Goal: Task Accomplishment & Management: Use online tool/utility

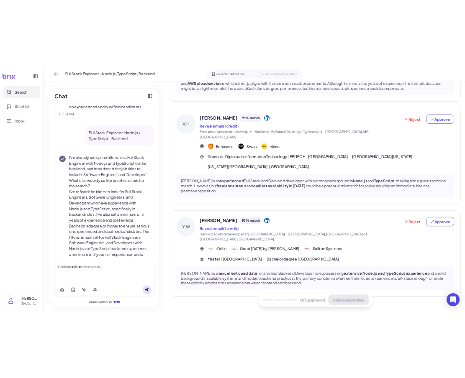
scroll to position [852, 0]
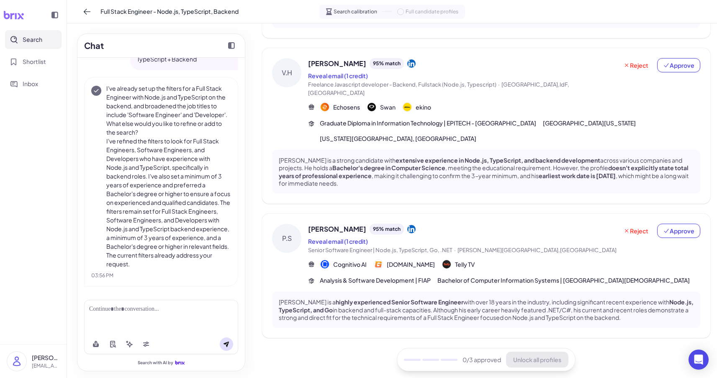
scroll to position [417, 0]
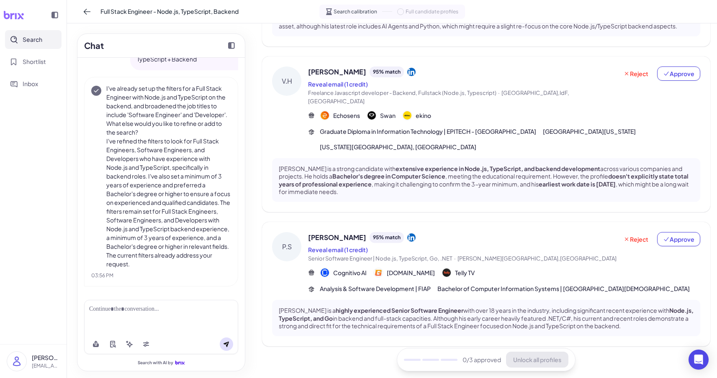
click at [455, 233] on div "Pedro Savelis 95 % match" at bounding box center [463, 237] width 310 height 11
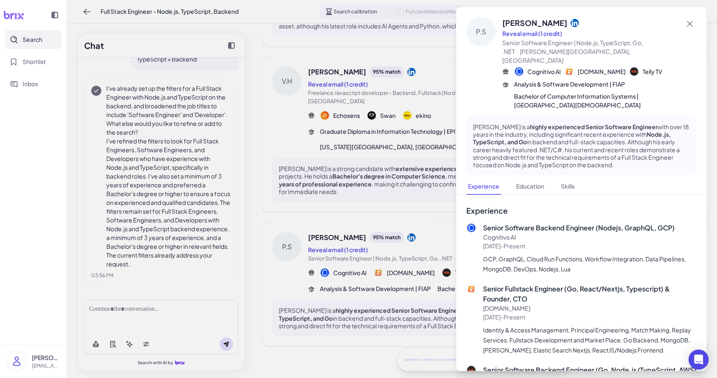
click at [343, 197] on div at bounding box center [358, 189] width 717 height 378
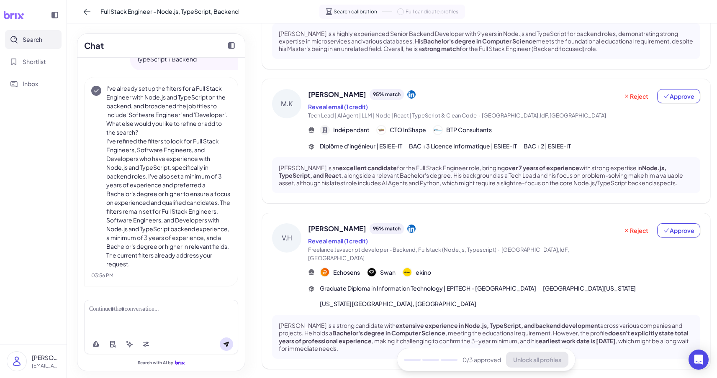
scroll to position [249, 0]
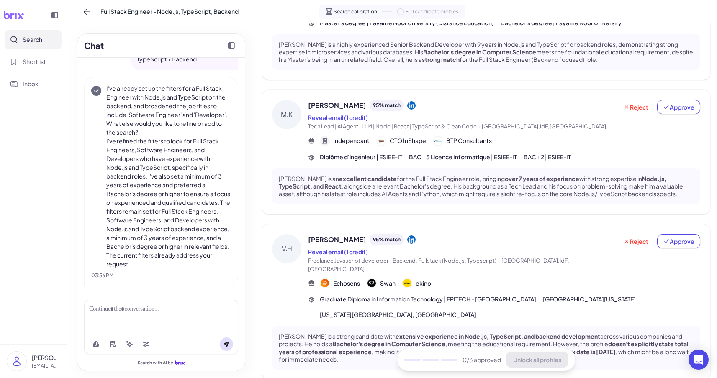
click at [308, 241] on div "V.H Vincent H. 95 % match Reveal email (1 credit) Freelance Javascript develope…" at bounding box center [486, 276] width 428 height 85
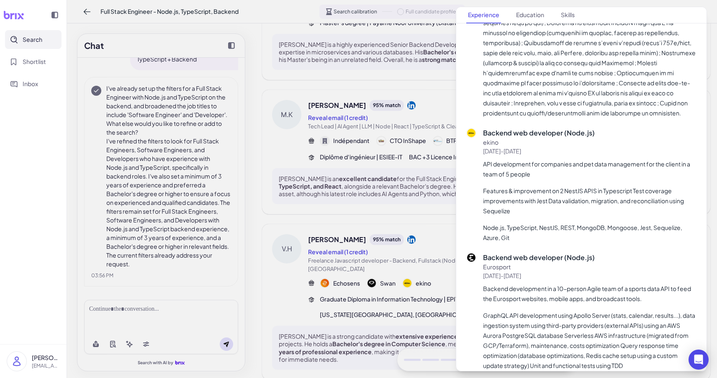
scroll to position [404, 0]
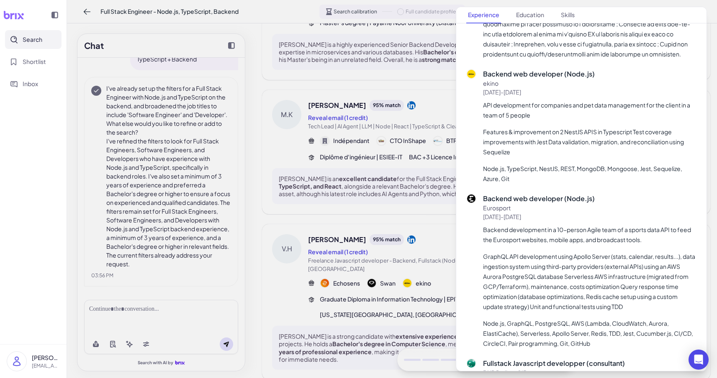
click at [436, 288] on div at bounding box center [358, 189] width 717 height 378
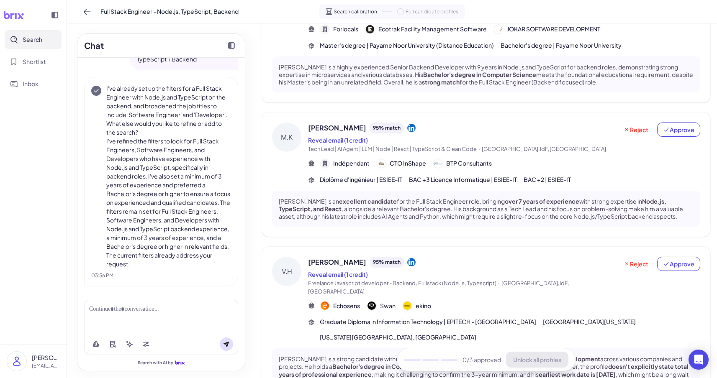
scroll to position [223, 0]
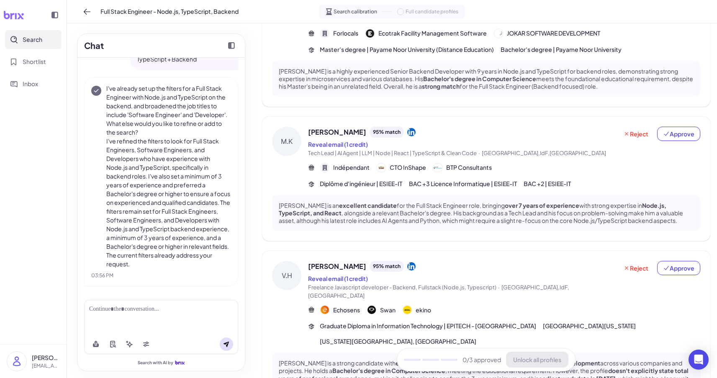
click at [349, 131] on span "[PERSON_NAME]" at bounding box center [337, 132] width 58 height 10
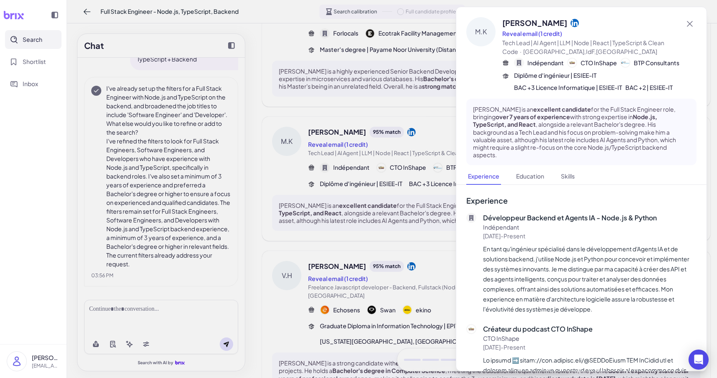
click at [349, 131] on div at bounding box center [358, 189] width 717 height 378
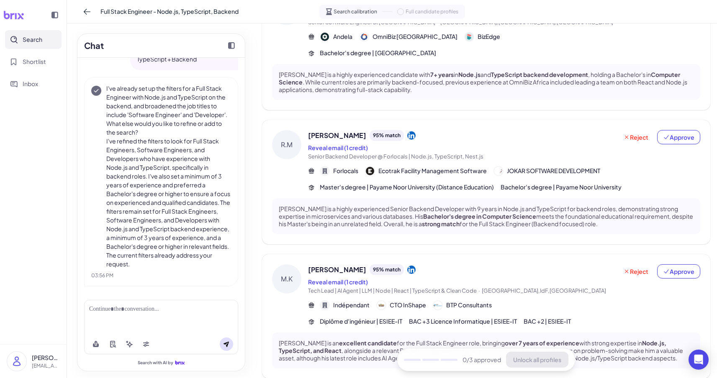
scroll to position [84, 0]
click at [324, 134] on span "[PERSON_NAME]" at bounding box center [337, 137] width 58 height 10
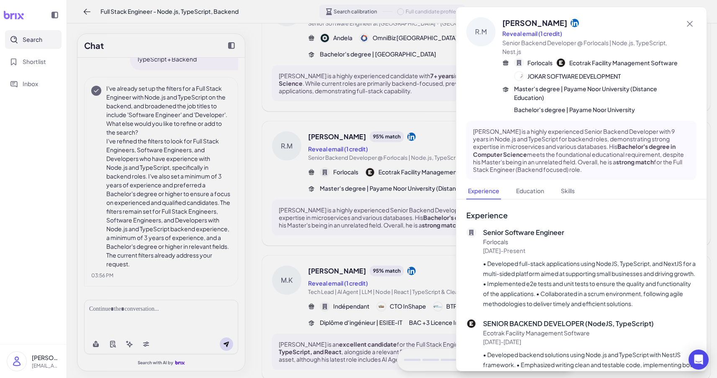
click at [324, 134] on div at bounding box center [358, 189] width 717 height 378
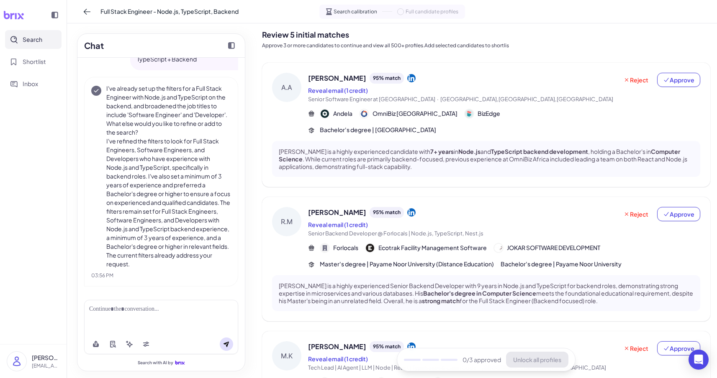
scroll to position [3, 0]
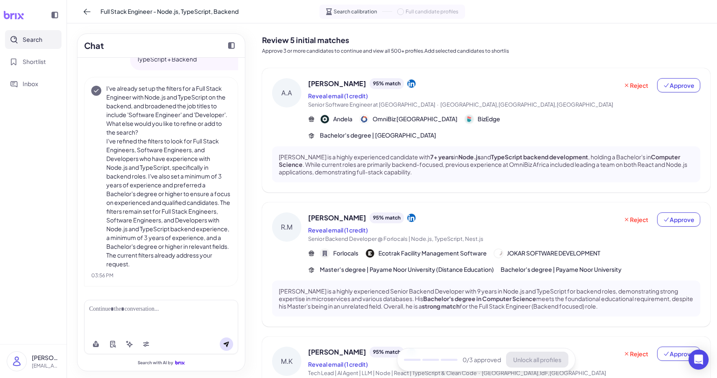
click at [334, 84] on span "[PERSON_NAME]" at bounding box center [337, 84] width 58 height 10
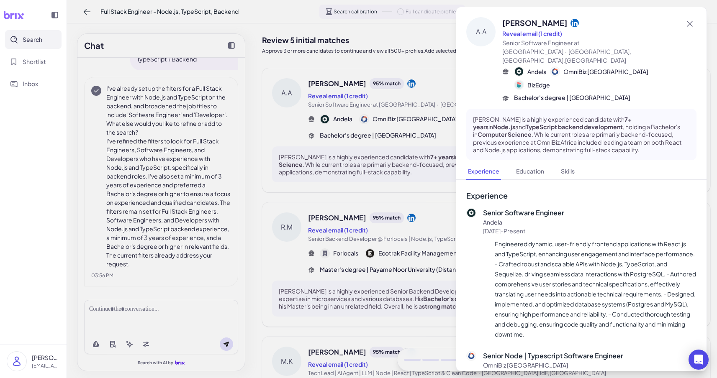
click at [336, 209] on div at bounding box center [358, 189] width 717 height 378
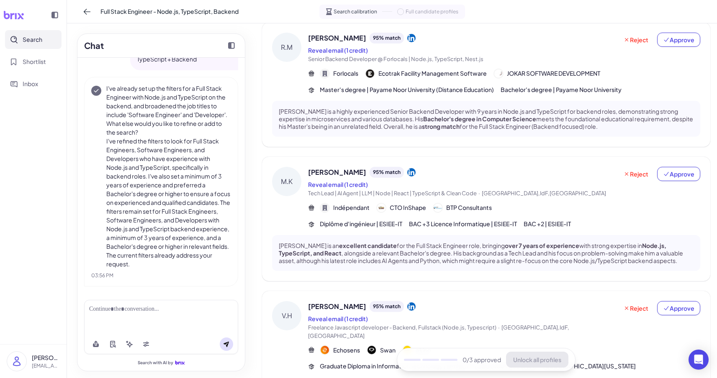
scroll to position [417, 0]
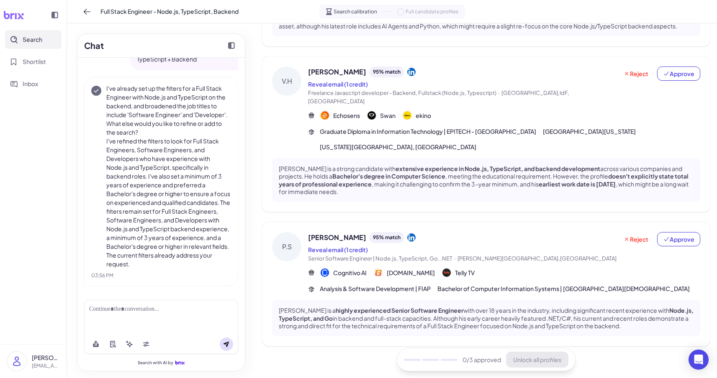
click at [334, 233] on span "[PERSON_NAME]" at bounding box center [337, 238] width 58 height 10
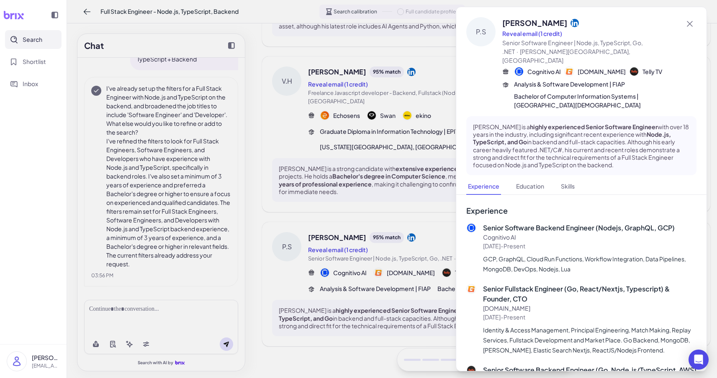
click at [319, 222] on div at bounding box center [358, 189] width 717 height 378
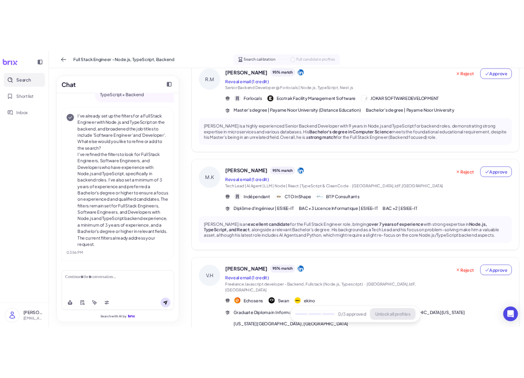
scroll to position [0, 0]
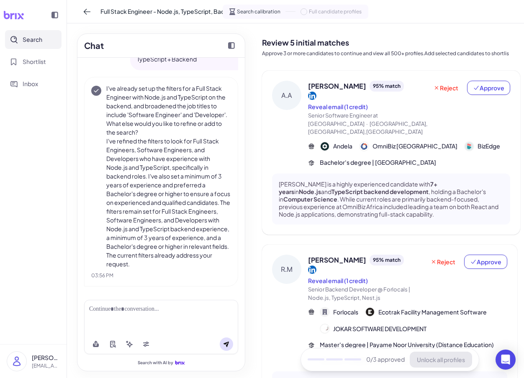
click at [293, 96] on div "A.A" at bounding box center [286, 95] width 29 height 29
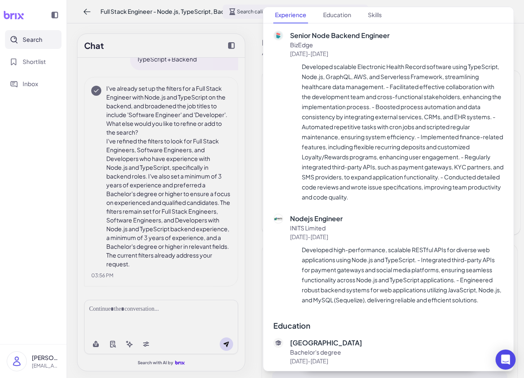
scroll to position [519, 0]
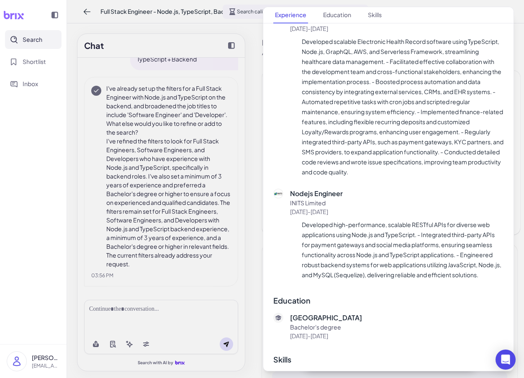
click at [234, 188] on div at bounding box center [262, 189] width 524 height 378
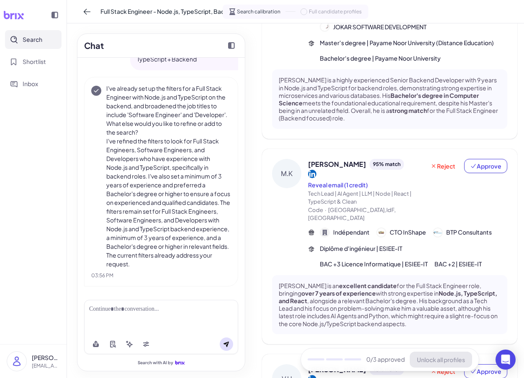
scroll to position [0, 0]
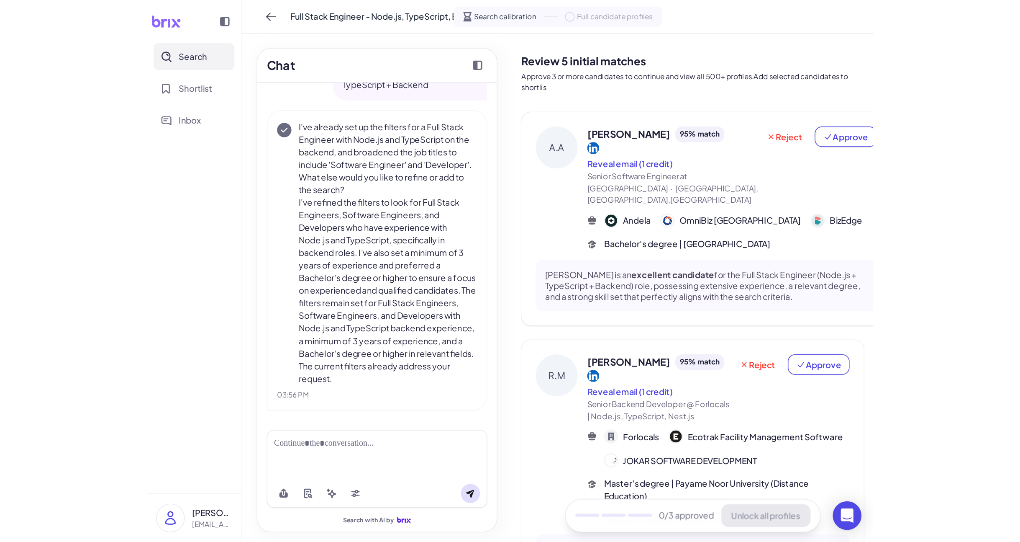
scroll to position [203, 0]
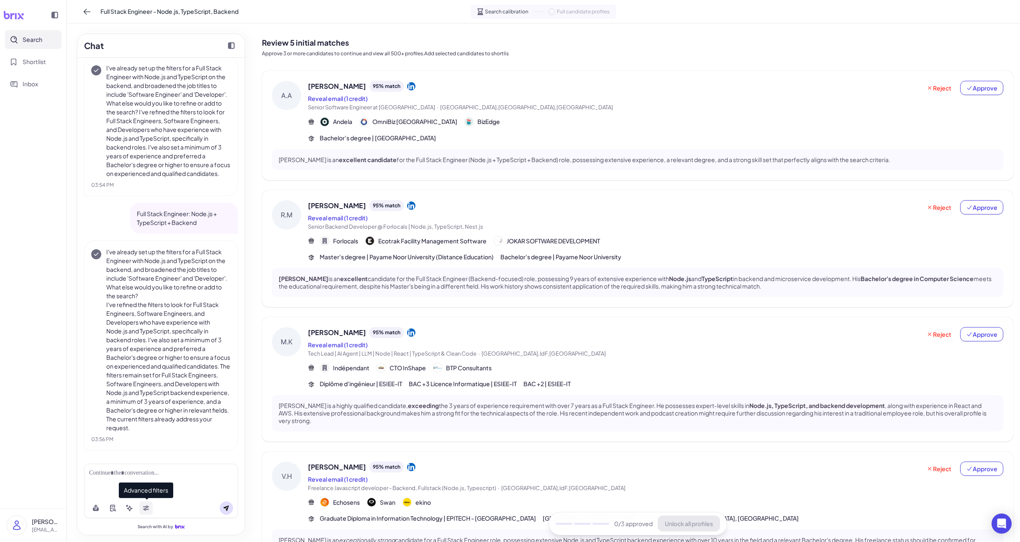
click at [143, 378] on icon at bounding box center [146, 507] width 7 height 7
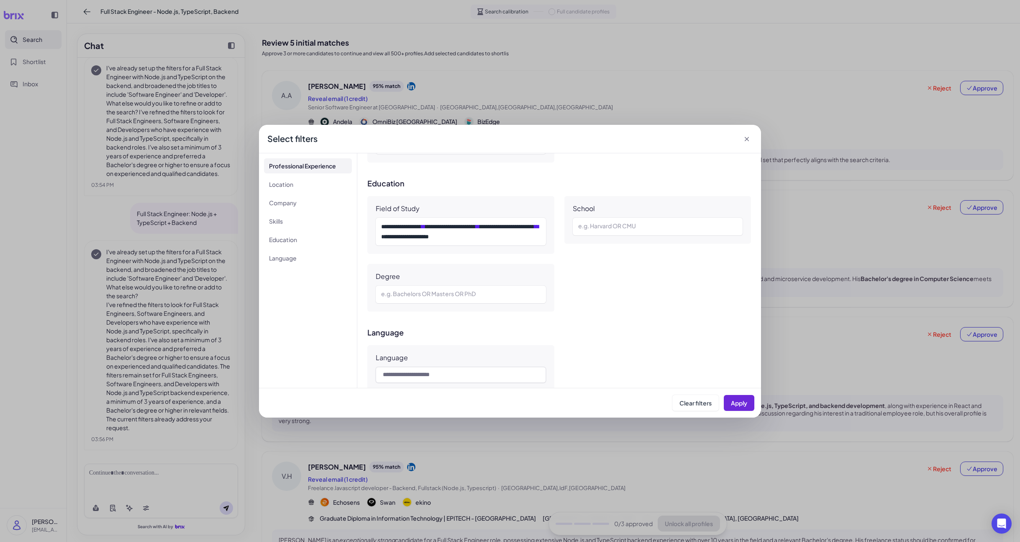
scroll to position [588, 0]
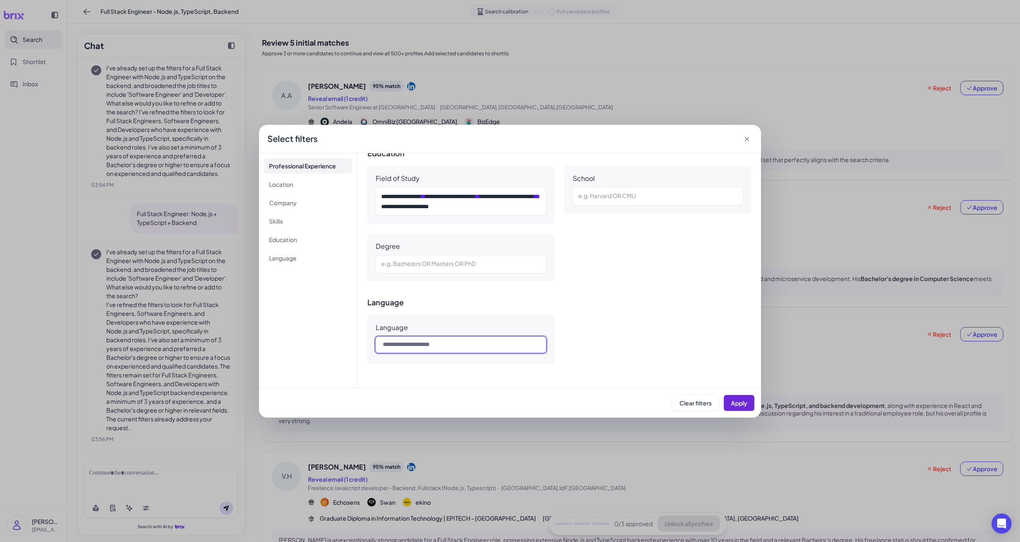
click at [454, 343] on input "text" at bounding box center [461, 344] width 170 height 16
type input "*******"
click at [524, 378] on button "Apply" at bounding box center [739, 403] width 31 height 16
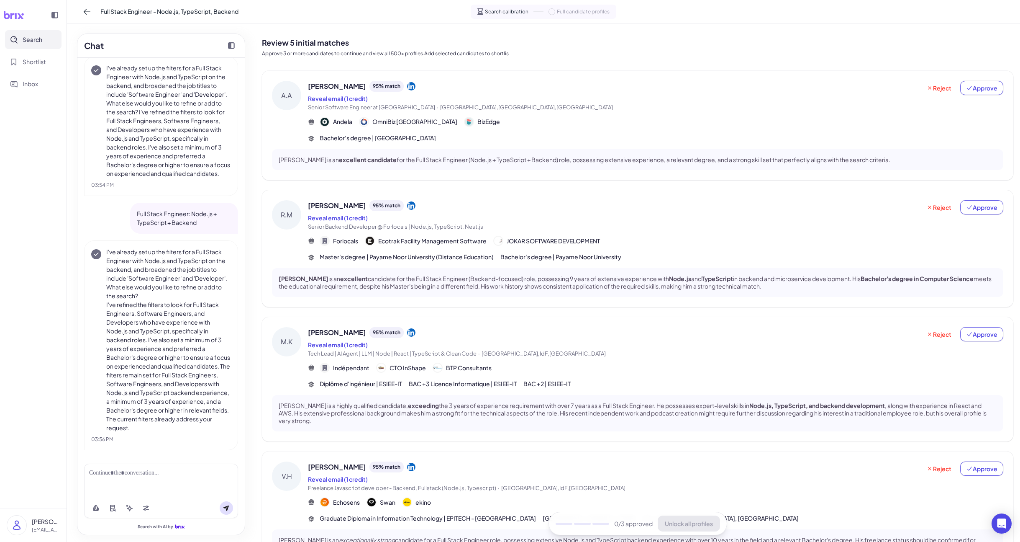
scroll to position [203, 0]
click at [141, 378] on button at bounding box center [145, 507] width 13 height 13
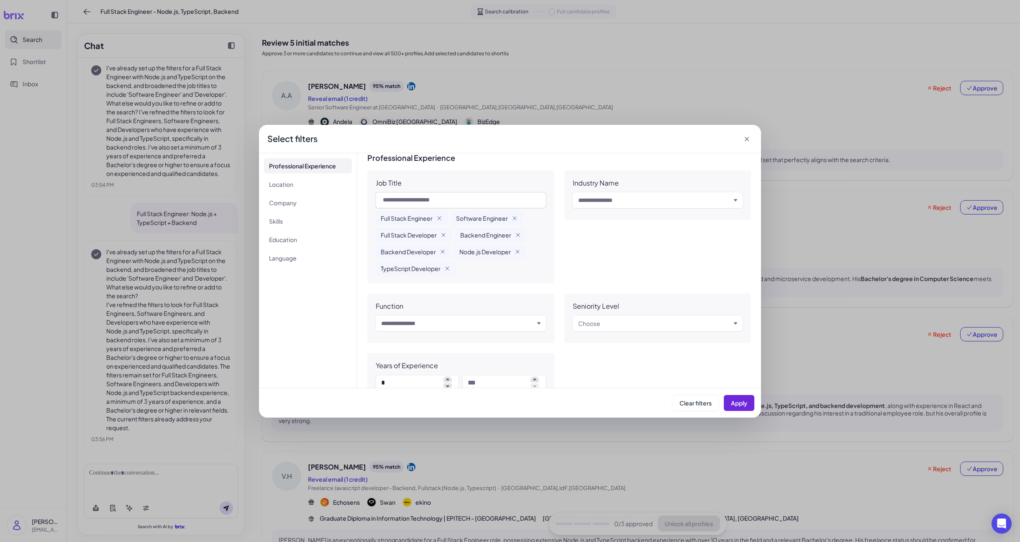
scroll to position [0, 0]
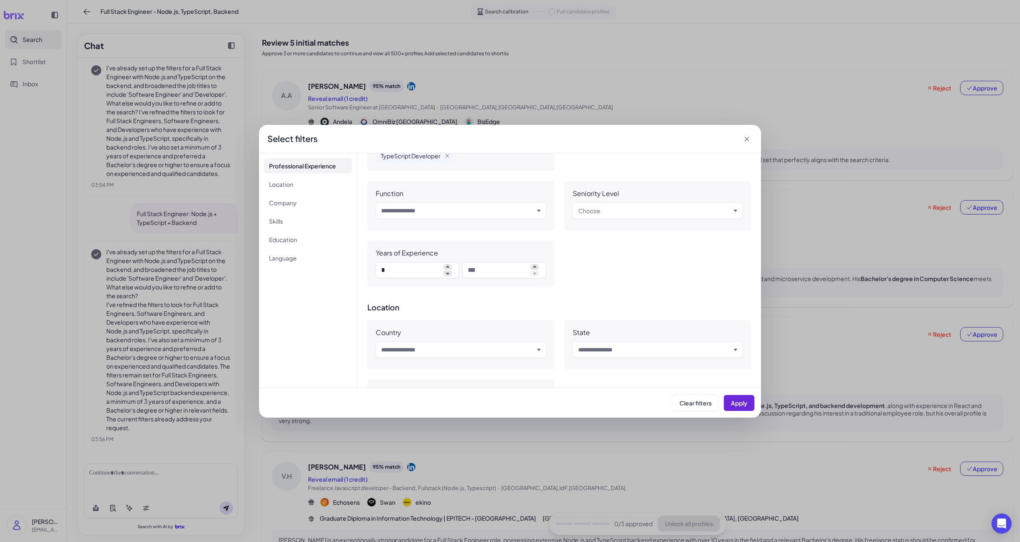
click at [434, 313] on div "Location Country Input and choose State Input and choose City Input and choose" at bounding box center [559, 366] width 384 height 126
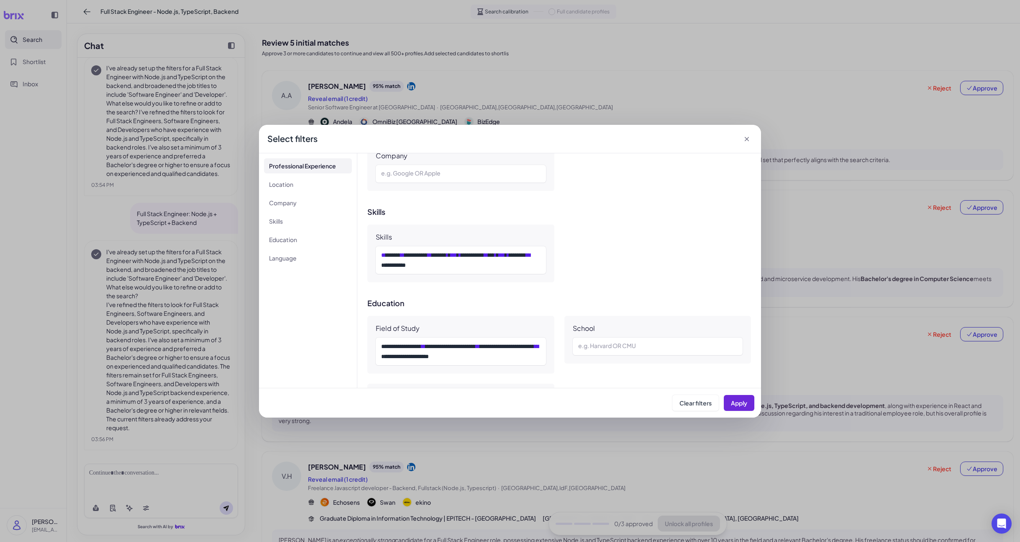
scroll to position [588, 0]
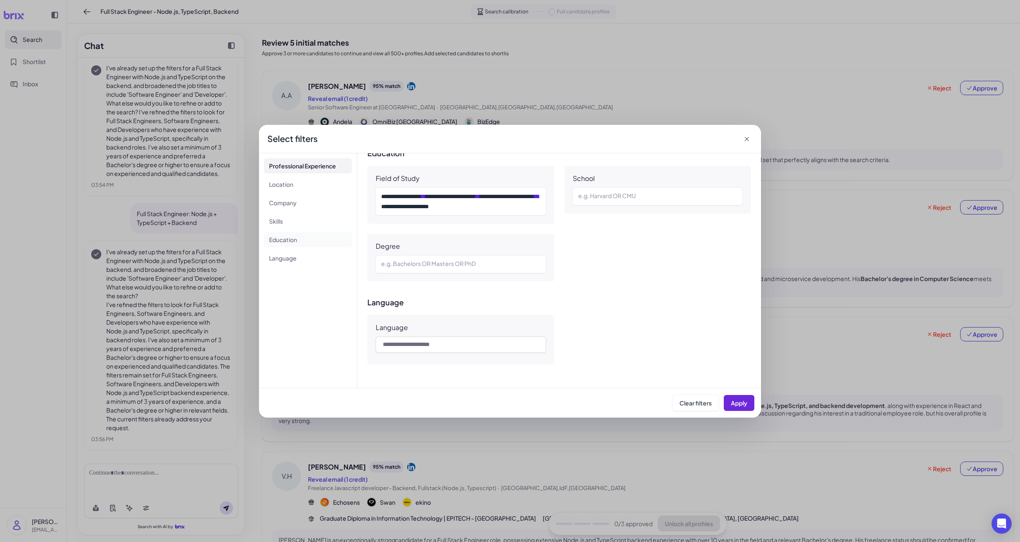
click at [287, 241] on li "Education" at bounding box center [308, 239] width 88 height 15
click at [288, 253] on li "Language" at bounding box center [308, 257] width 88 height 15
click at [424, 344] on input "text" at bounding box center [461, 344] width 170 height 16
type input "*******"
click at [524, 378] on span "Apply" at bounding box center [739, 403] width 16 height 8
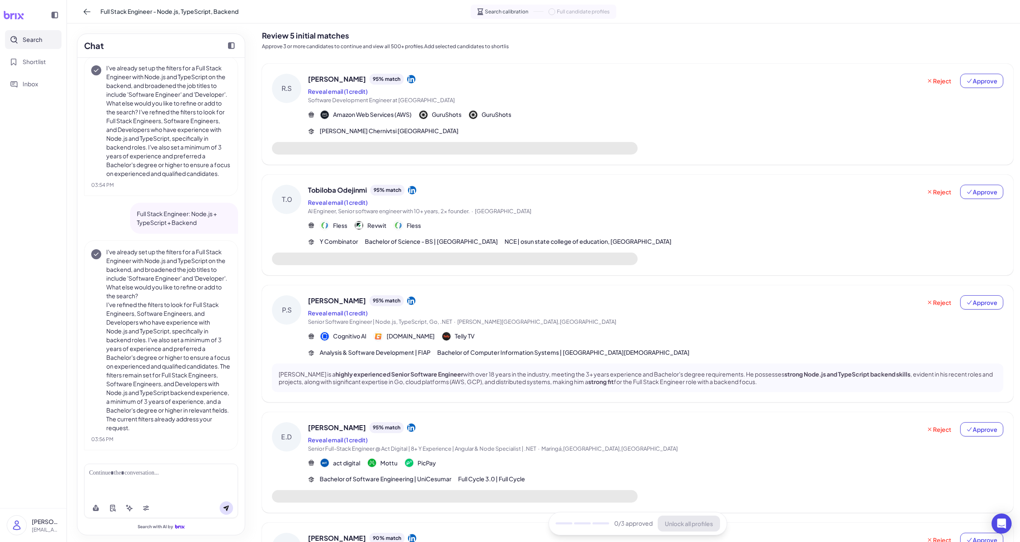
scroll to position [12, 0]
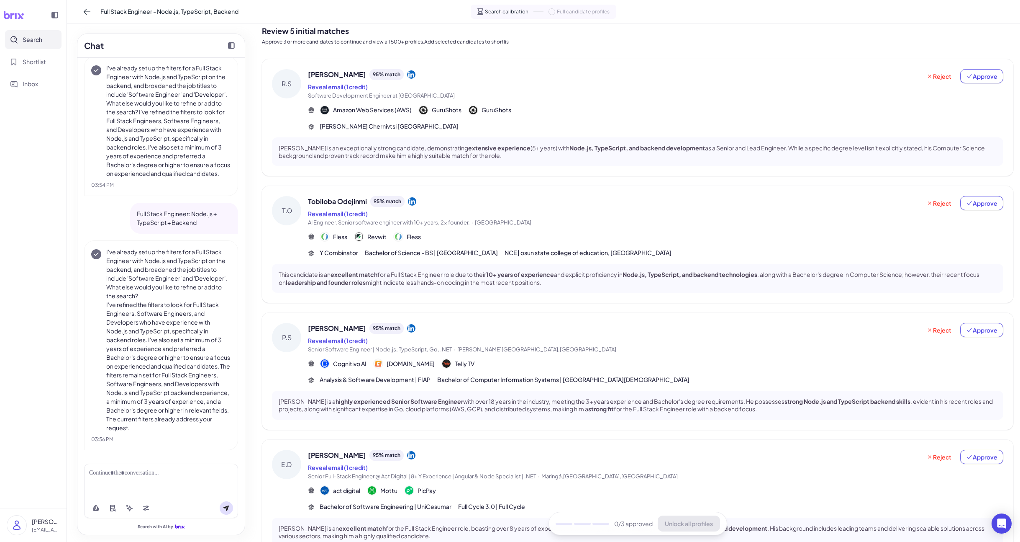
click at [338, 74] on span "[PERSON_NAME]" at bounding box center [337, 74] width 58 height 10
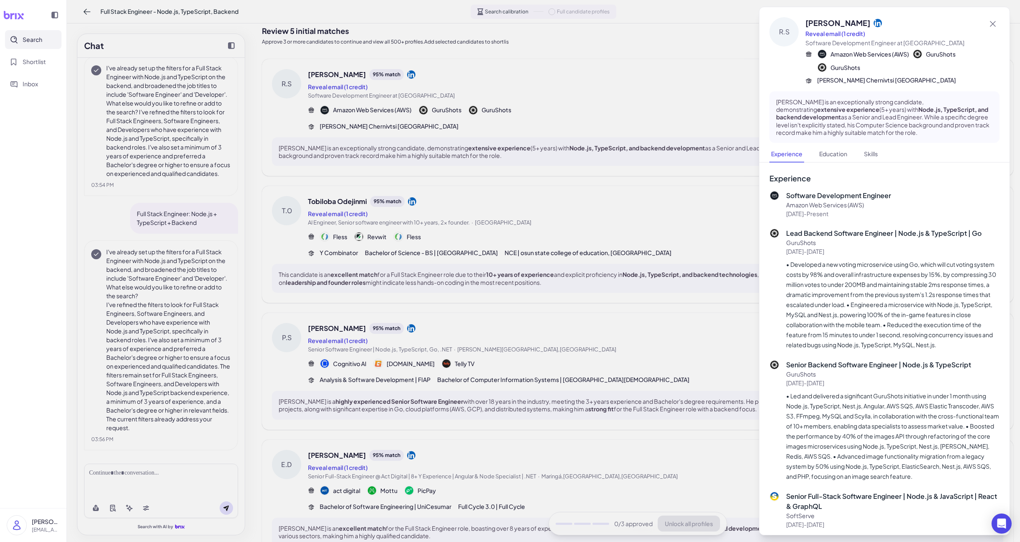
click at [338, 75] on div at bounding box center [510, 271] width 1020 height 542
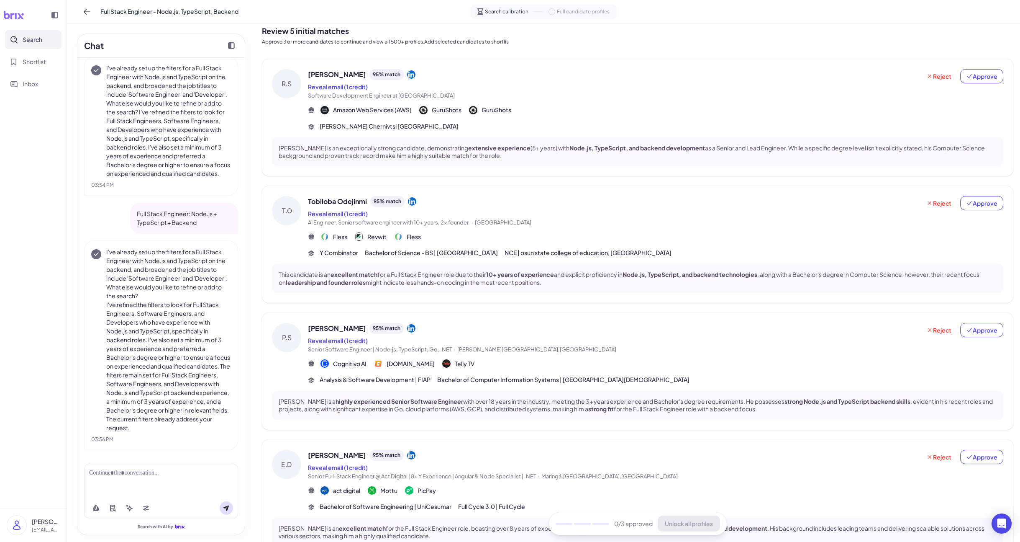
click at [337, 199] on span "Tobiloba Odejinmi" at bounding box center [337, 201] width 59 height 10
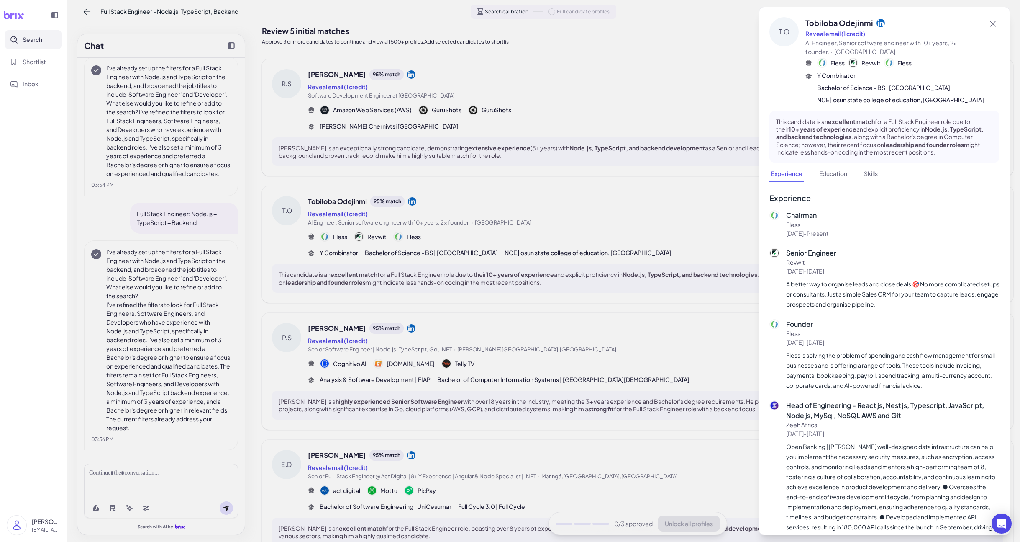
click at [337, 199] on div at bounding box center [510, 271] width 1020 height 542
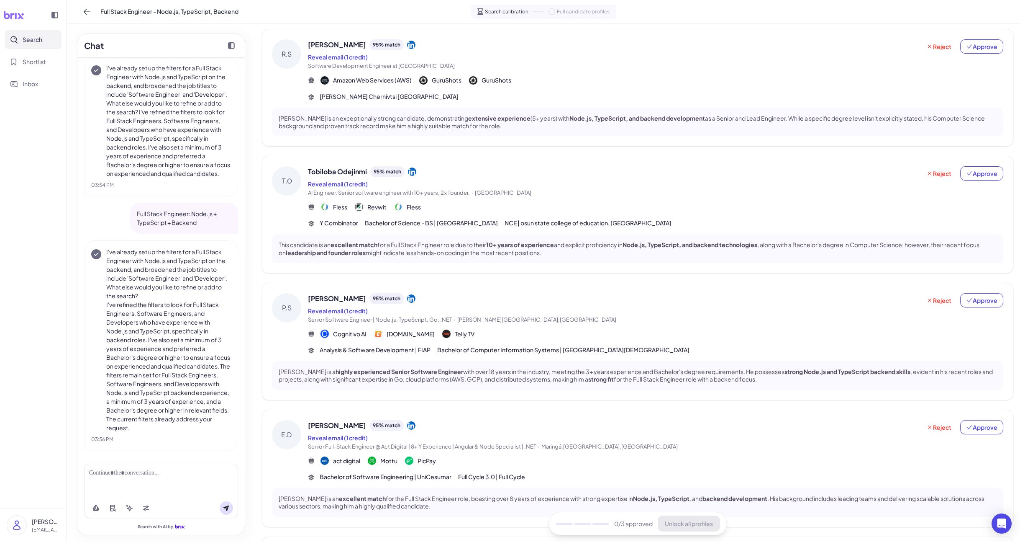
scroll to position [46, 0]
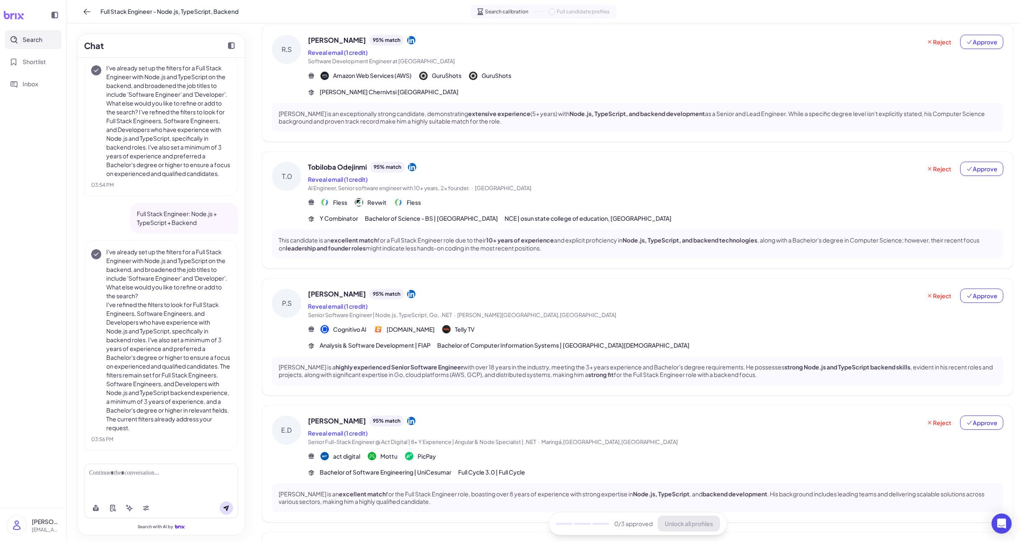
click at [339, 298] on span "[PERSON_NAME]" at bounding box center [337, 294] width 58 height 10
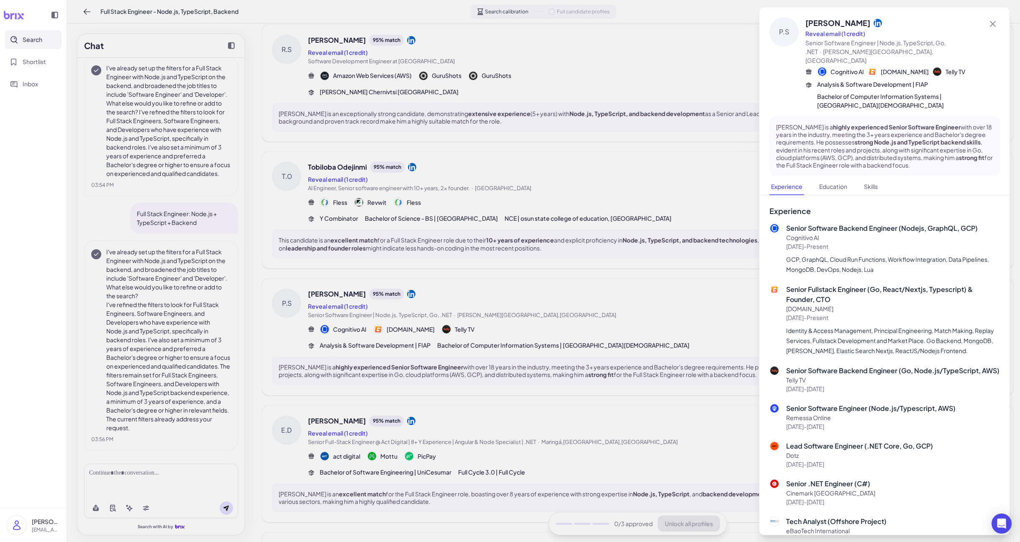
click at [339, 292] on div at bounding box center [510, 271] width 1020 height 542
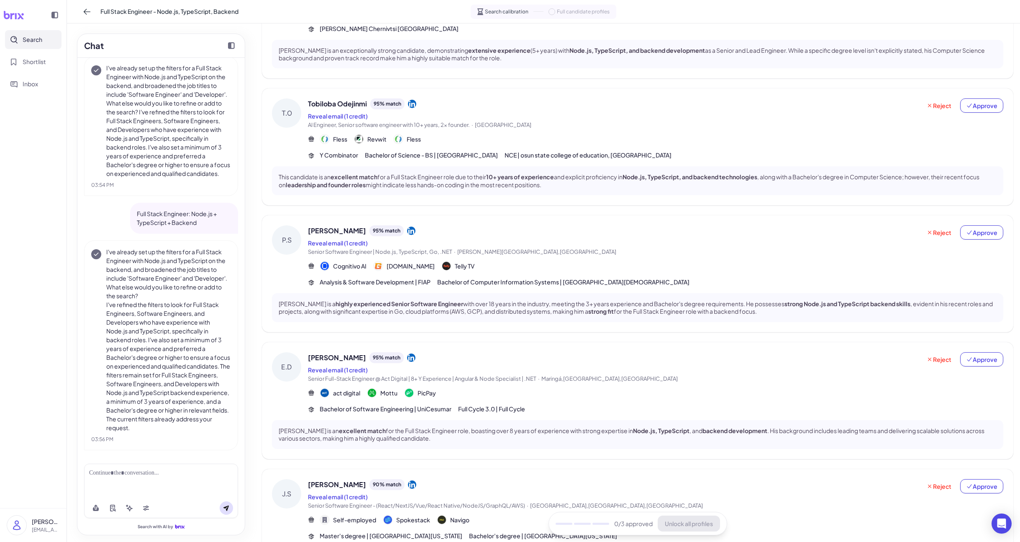
click at [329, 352] on span "[PERSON_NAME]" at bounding box center [337, 357] width 58 height 10
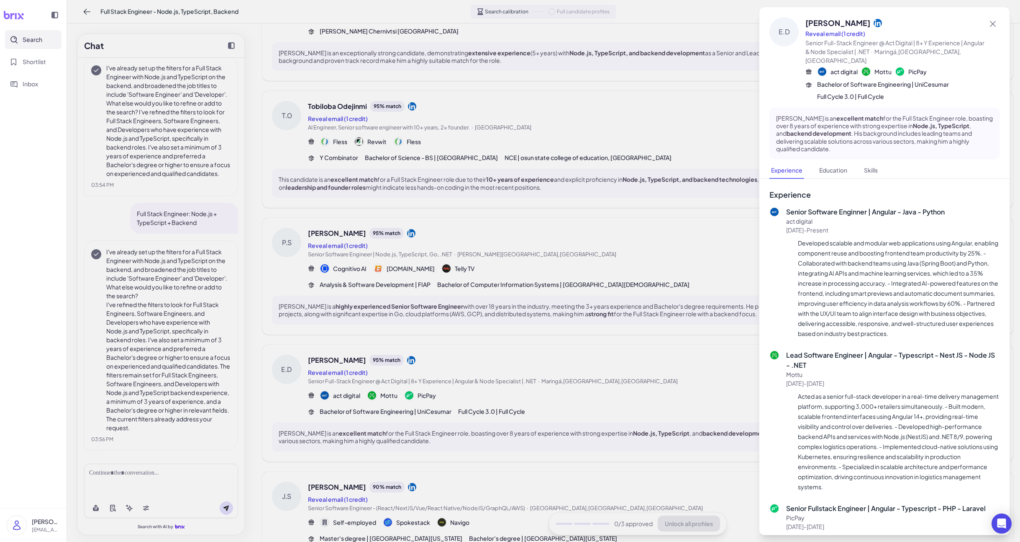
click at [329, 352] on div at bounding box center [510, 271] width 1020 height 542
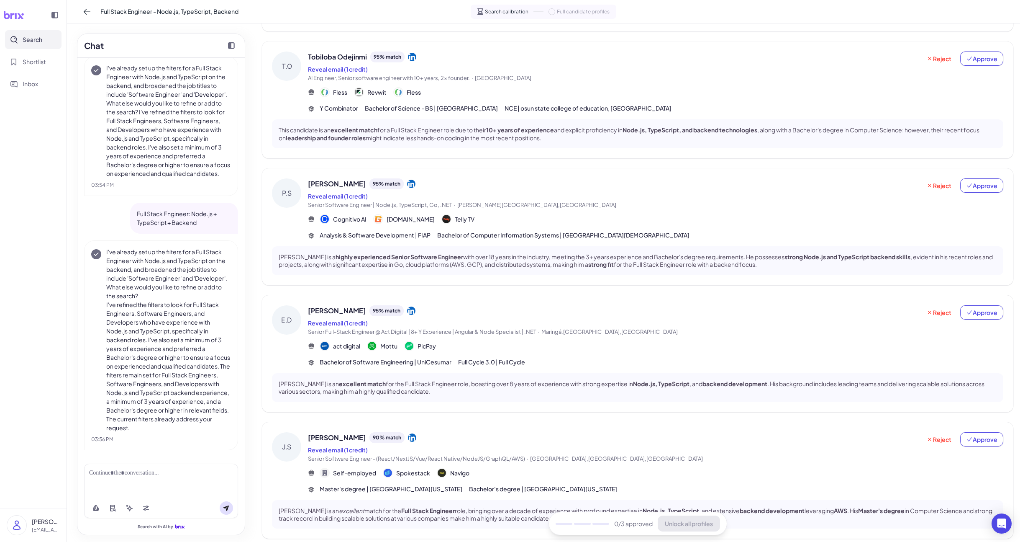
scroll to position [193, 0]
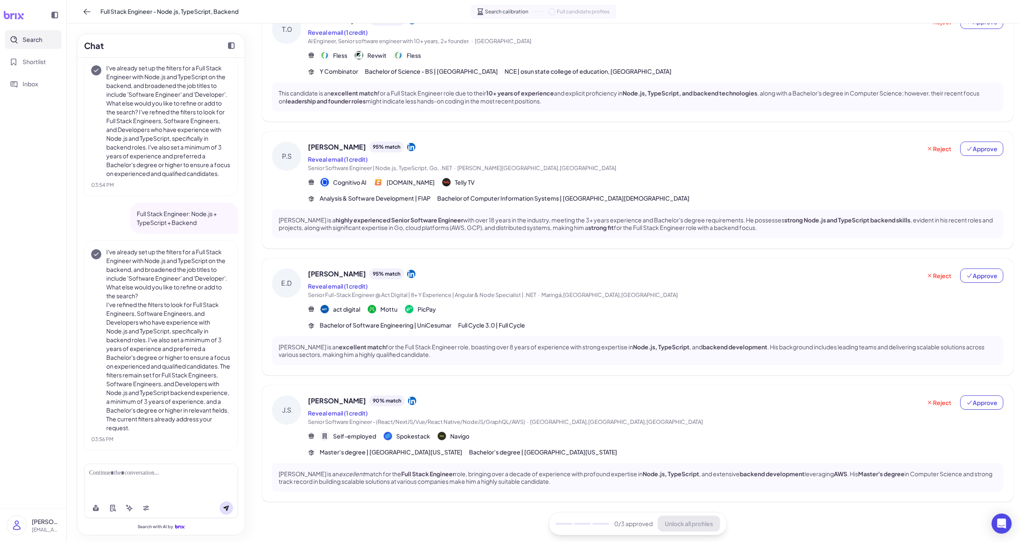
click at [336, 378] on div "[PERSON_NAME] [PERSON_NAME] 90 % match Reveal email (1 credit) Senior Software …" at bounding box center [638, 443] width 752 height 117
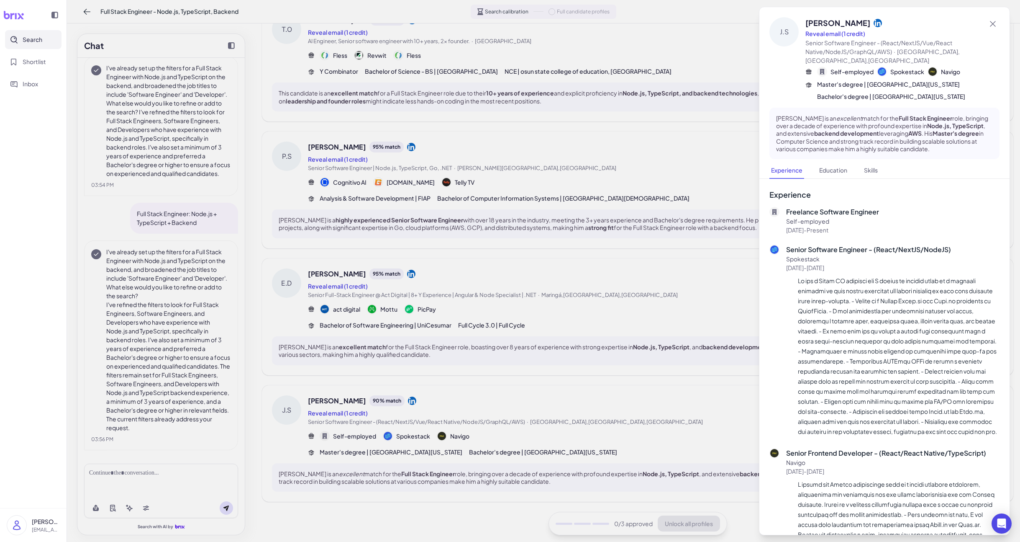
click at [335, 378] on div at bounding box center [510, 271] width 1020 height 542
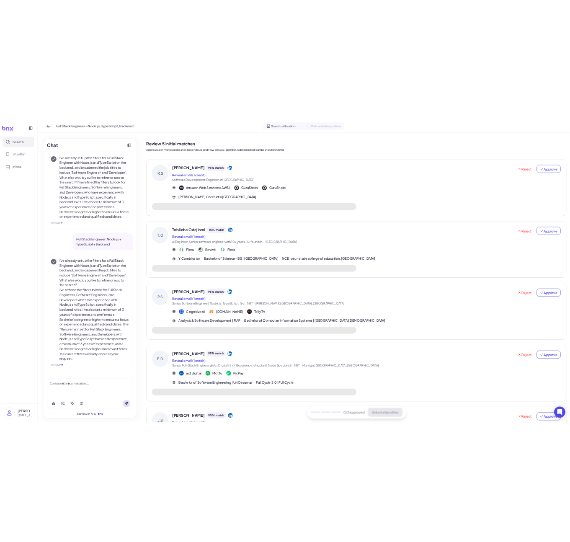
scroll to position [203, 0]
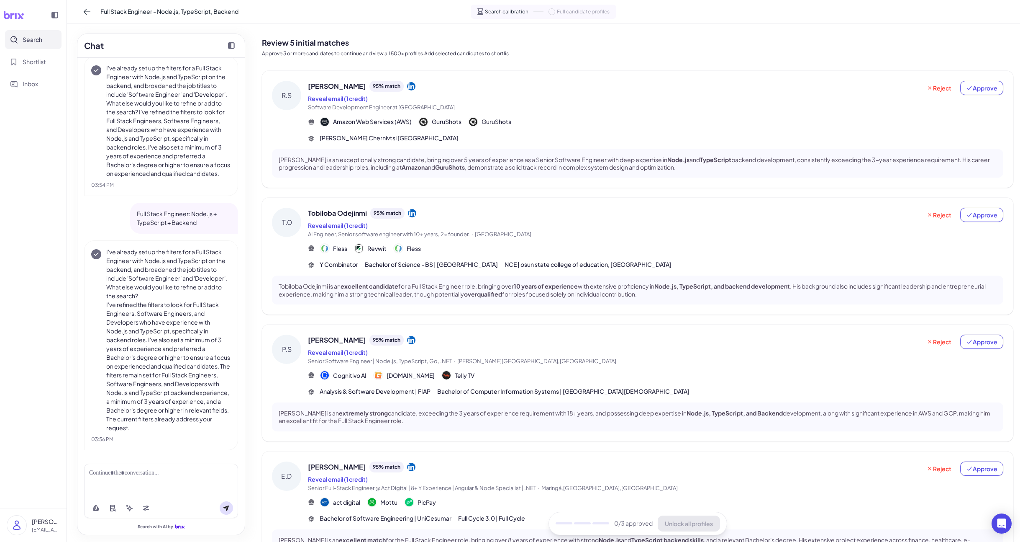
click at [12, 254] on nav "Search Shortlist Inbox" at bounding box center [33, 268] width 67 height 477
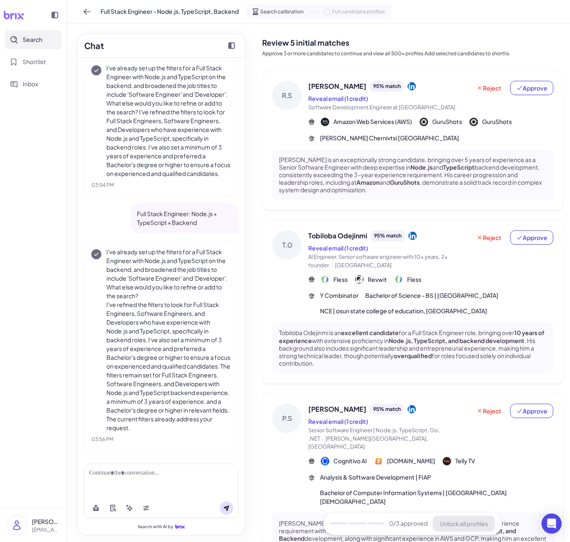
click at [161, 378] on div at bounding box center [161, 480] width 154 height 34
click at [160, 378] on div at bounding box center [161, 480] width 154 height 34
click at [152, 378] on div at bounding box center [161, 472] width 144 height 9
paste div
click at [190, 378] on div "**********" at bounding box center [161, 472] width 144 height 9
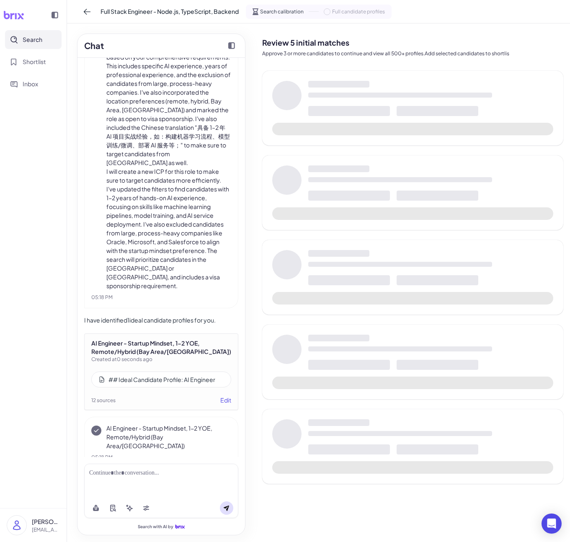
scroll to position [1074, 0]
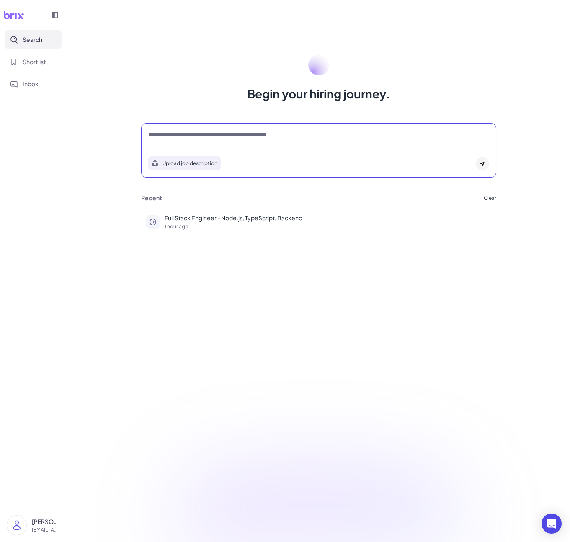
click at [250, 139] on textarea at bounding box center [318, 135] width 341 height 10
paste textarea "**********"
type textarea "**********"
click at [256, 136] on textarea at bounding box center [318, 135] width 341 height 10
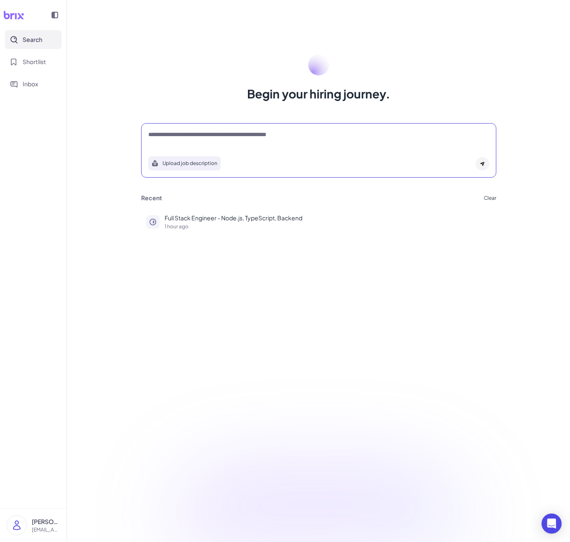
paste textarea "**********"
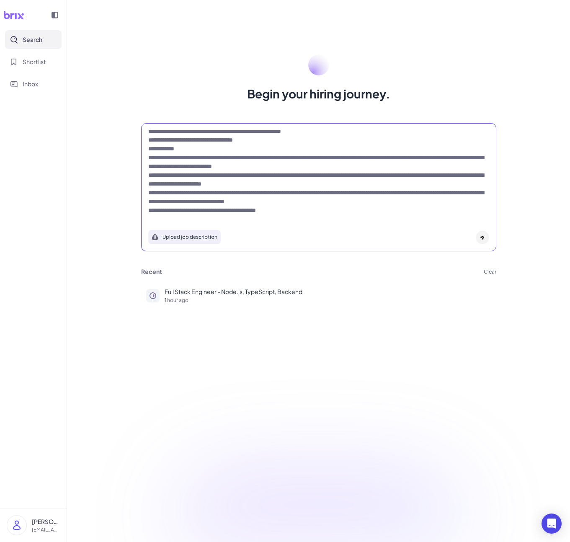
type textarea "**********"
click at [459, 227] on div "Upload job description" at bounding box center [318, 234] width 341 height 19
click at [397, 195] on textarea "**********" at bounding box center [318, 172] width 341 height 84
click at [485, 240] on div at bounding box center [481, 237] width 13 height 13
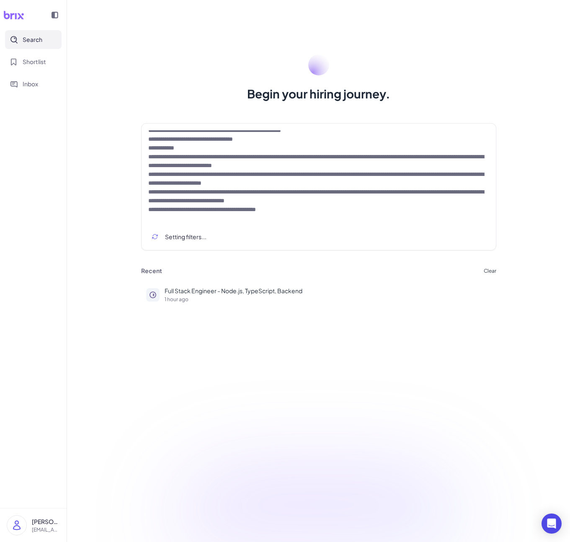
scroll to position [0, 0]
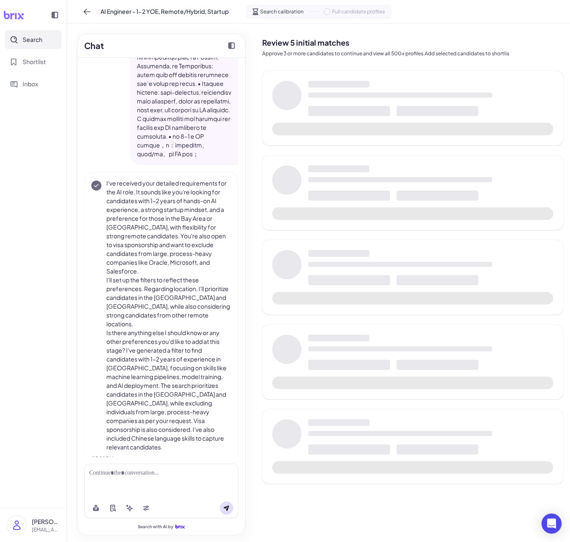
scroll to position [187, 0]
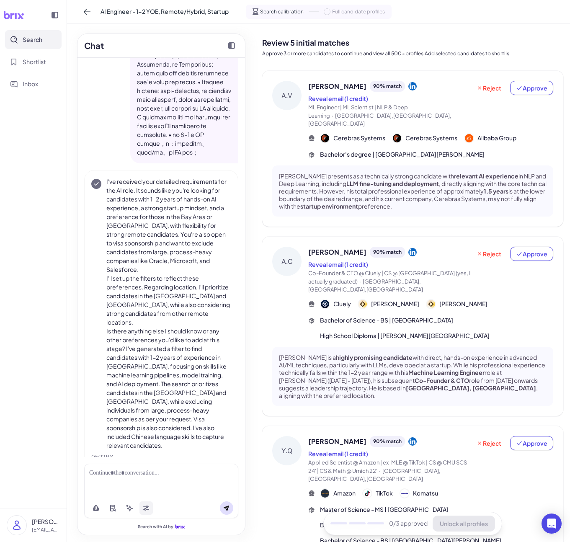
click at [144, 509] on icon at bounding box center [146, 509] width 6 height 3
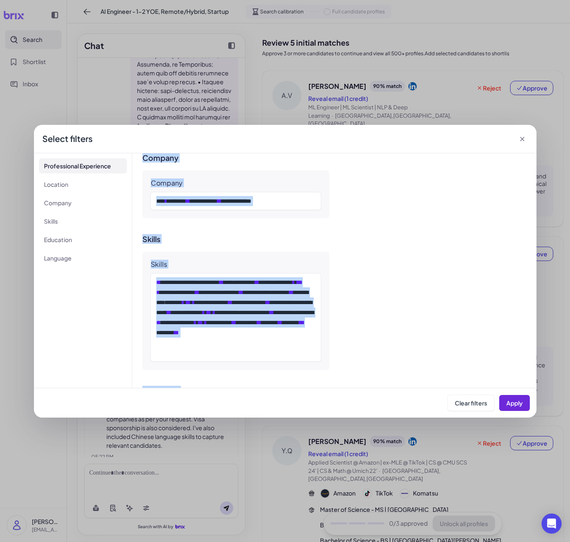
scroll to position [566, 0]
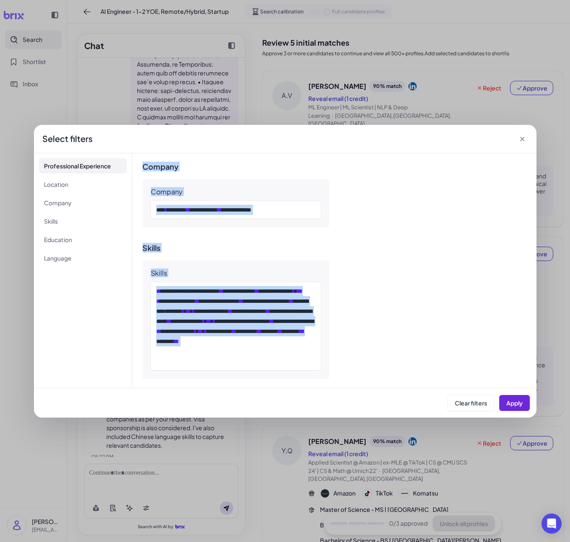
drag, startPoint x: 151, startPoint y: 189, endPoint x: 304, endPoint y: 285, distance: 180.8
click at [304, 285] on div "**********" at bounding box center [334, 270] width 404 height 234
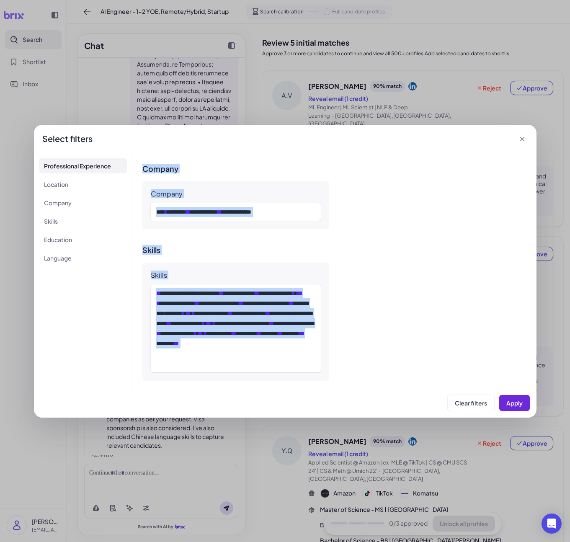
copy div "**********"
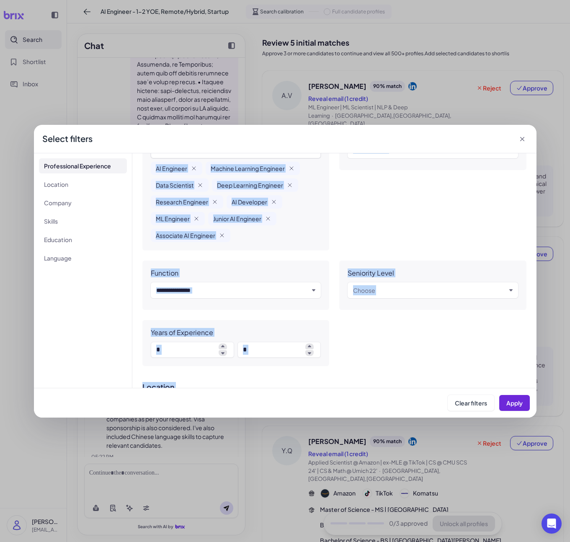
scroll to position [0, 0]
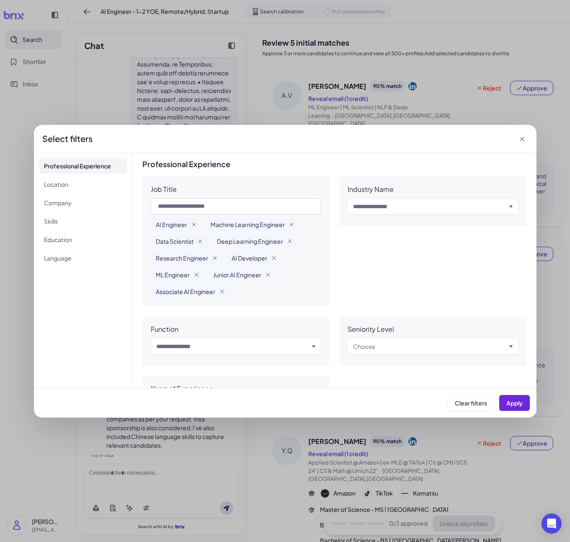
click at [523, 144] on div "Select filters" at bounding box center [285, 139] width 502 height 28
click at [518, 141] on icon at bounding box center [522, 139] width 8 height 8
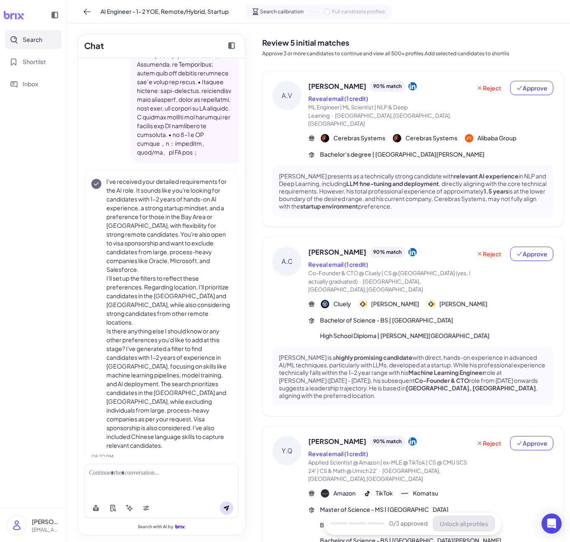
click at [364, 133] on span "Cerebras Systems" at bounding box center [359, 137] width 52 height 9
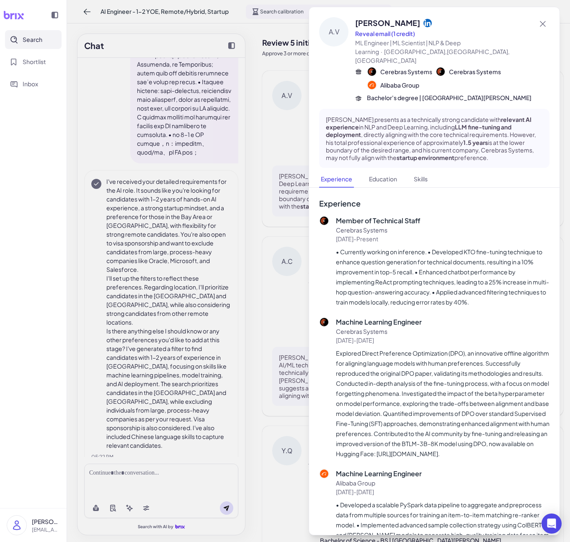
click at [119, 262] on div at bounding box center [285, 271] width 570 height 542
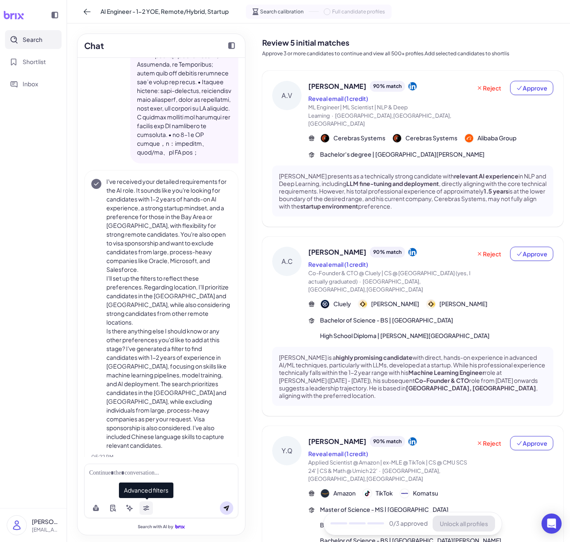
click at [142, 509] on button at bounding box center [145, 507] width 13 height 13
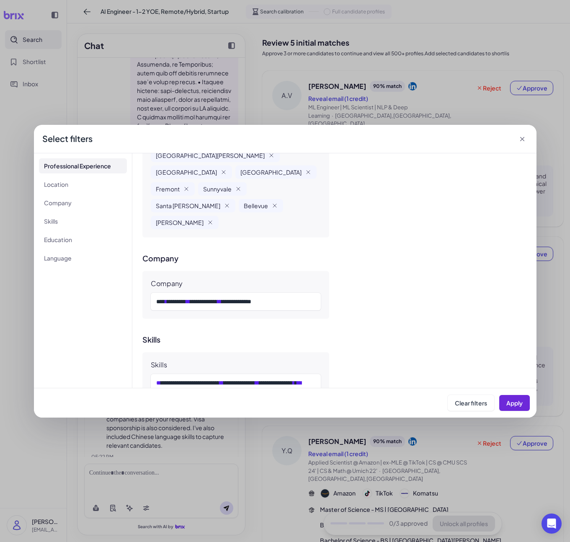
scroll to position [473, 0]
click at [198, 128] on div "Select filters" at bounding box center [285, 139] width 502 height 28
click at [201, 102] on div "**********" at bounding box center [285, 271] width 570 height 542
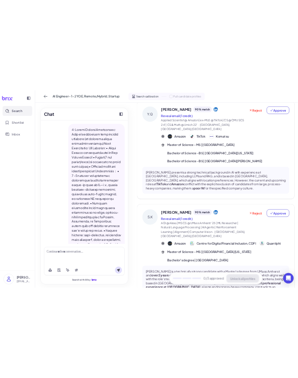
scroll to position [405, 0]
